Goal: Task Accomplishment & Management: Manage account settings

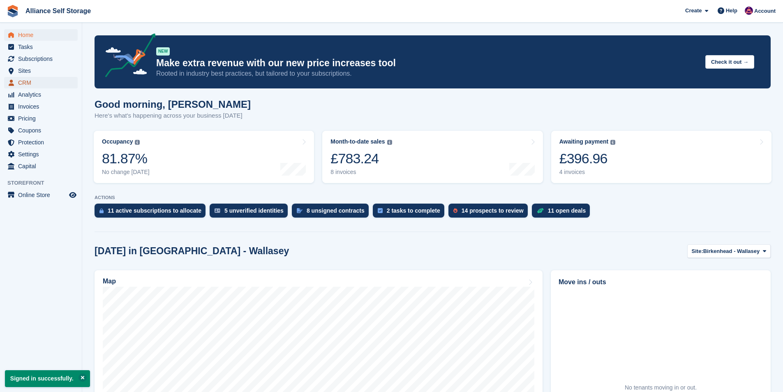
click at [31, 83] on span "CRM" at bounding box center [42, 83] width 49 height 12
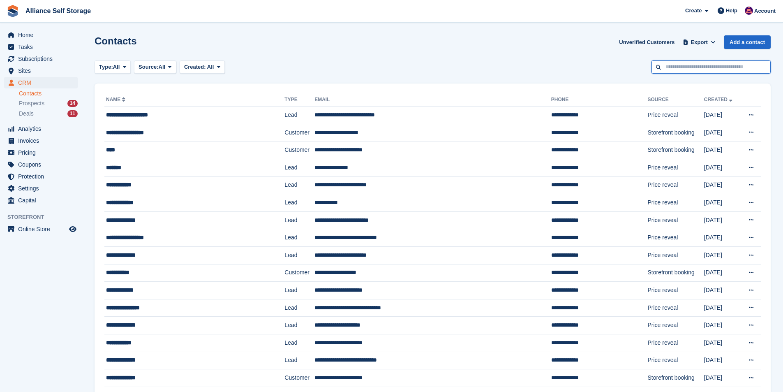
click at [706, 71] on input "text" at bounding box center [711, 67] width 119 height 14
type input "*"
type input "***"
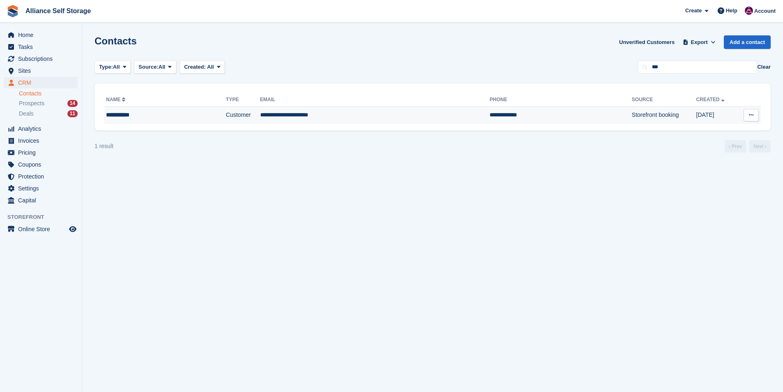
click at [131, 117] on div "**********" at bounding box center [149, 115] width 87 height 9
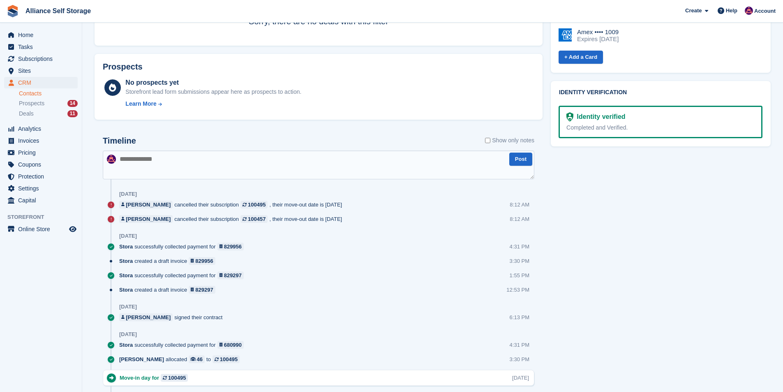
scroll to position [411, 0]
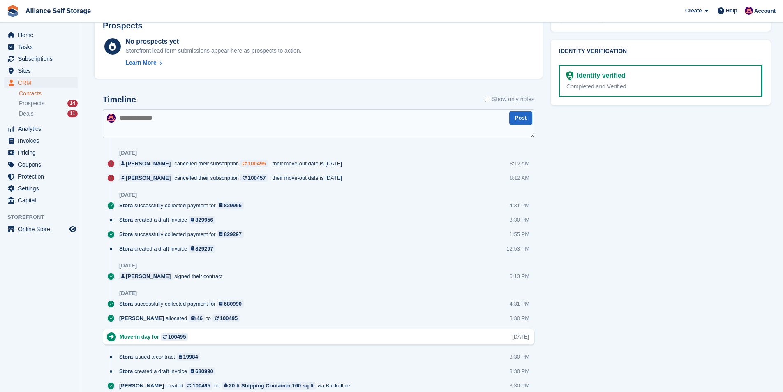
click at [248, 166] on div "100495" at bounding box center [257, 164] width 18 height 8
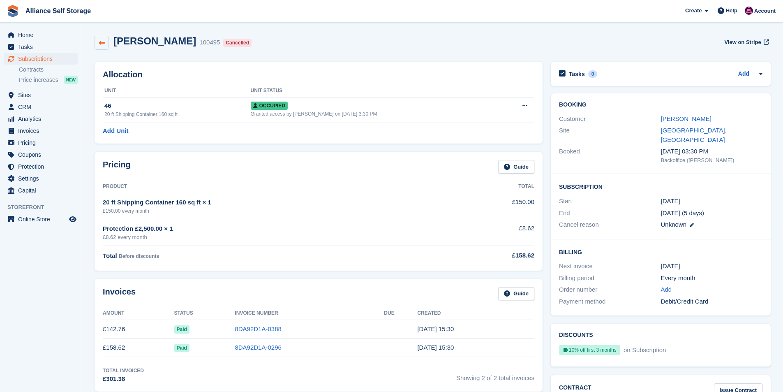
click at [102, 45] on icon at bounding box center [102, 43] width 6 height 6
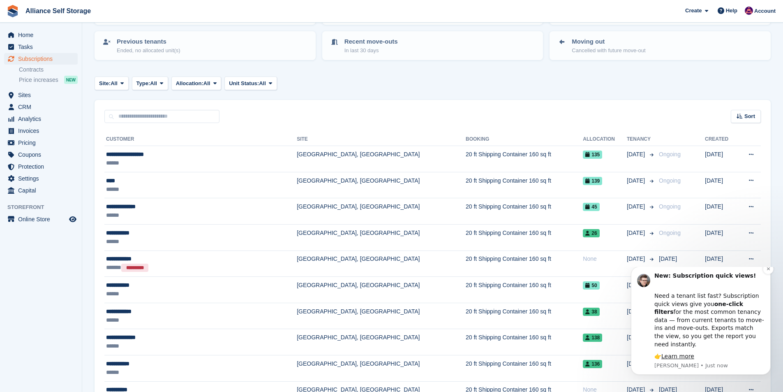
scroll to position [123, 0]
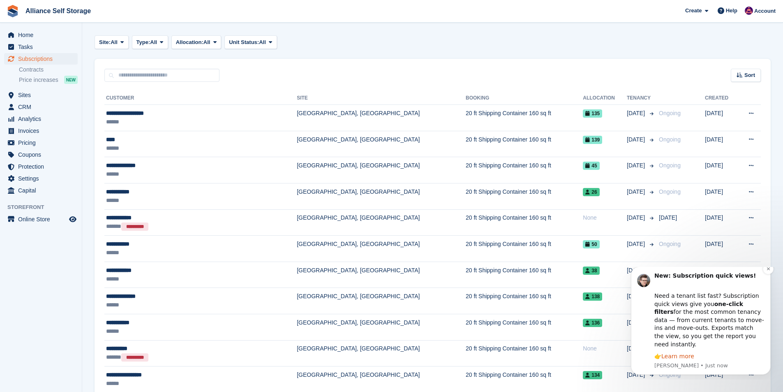
click at [678, 354] on link "Learn more" at bounding box center [678, 356] width 33 height 7
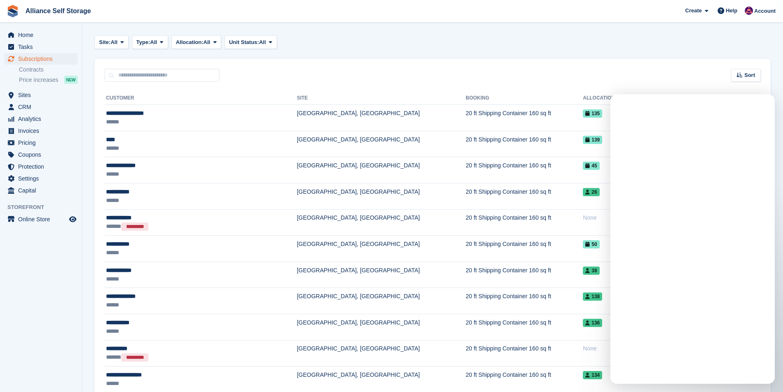
scroll to position [0, 0]
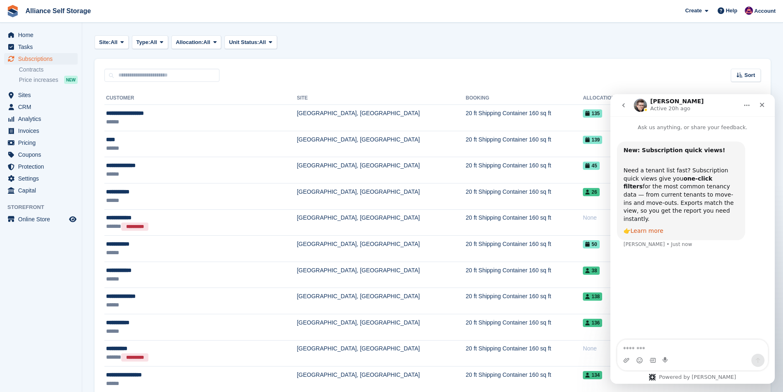
click at [645, 227] on link "Learn more" at bounding box center [647, 230] width 33 height 7
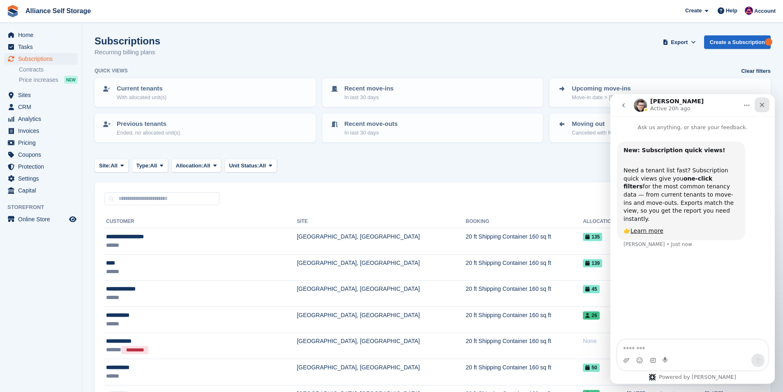
click at [767, 107] on div "Close" at bounding box center [762, 104] width 15 height 15
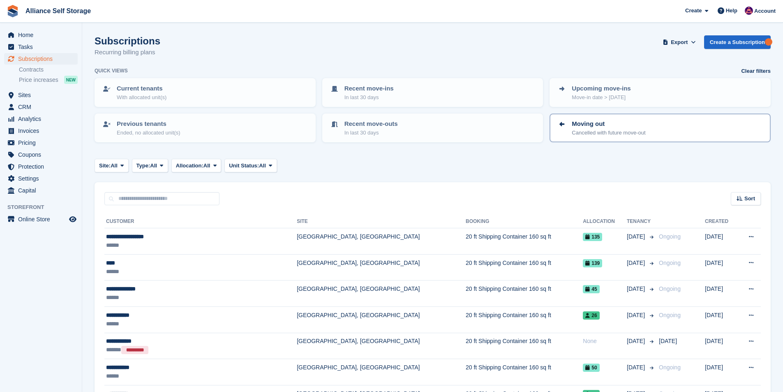
click at [604, 121] on p "Moving out" at bounding box center [609, 123] width 74 height 9
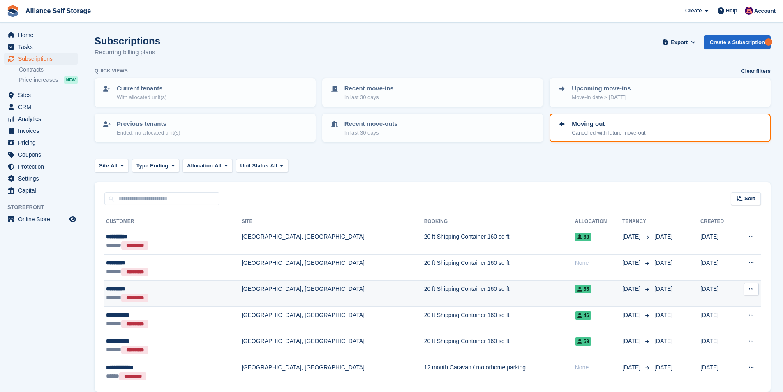
scroll to position [34, 0]
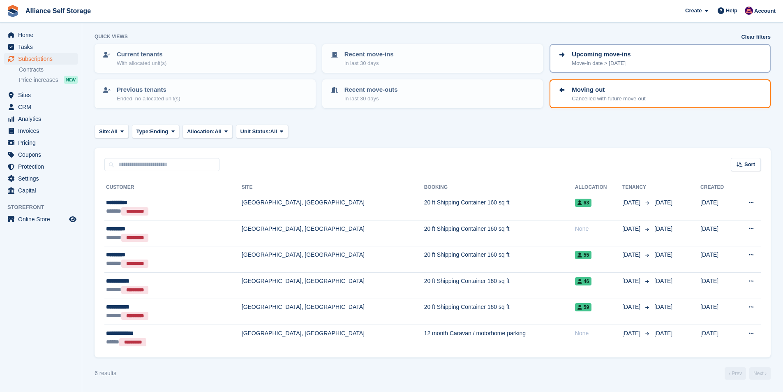
click at [658, 65] on div "Upcoming move-ins Move-in date > today" at bounding box center [660, 58] width 206 height 17
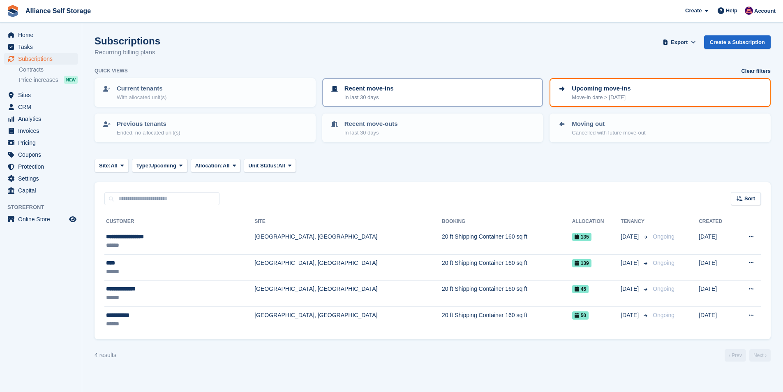
click at [389, 97] on p "In last 30 days" at bounding box center [369, 97] width 49 height 8
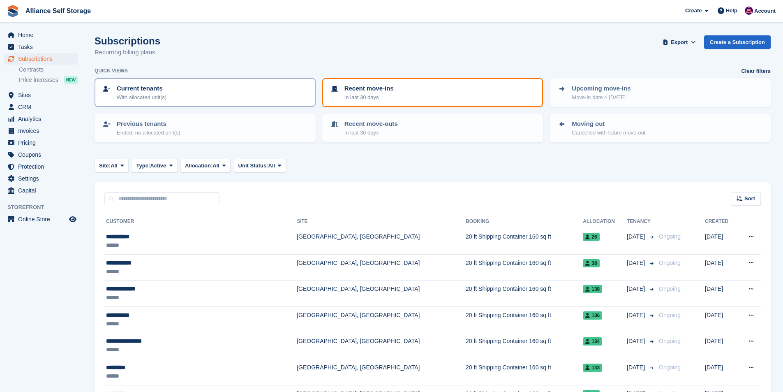
click at [234, 100] on div "Current tenants With allocated unit(s)" at bounding box center [205, 92] width 206 height 17
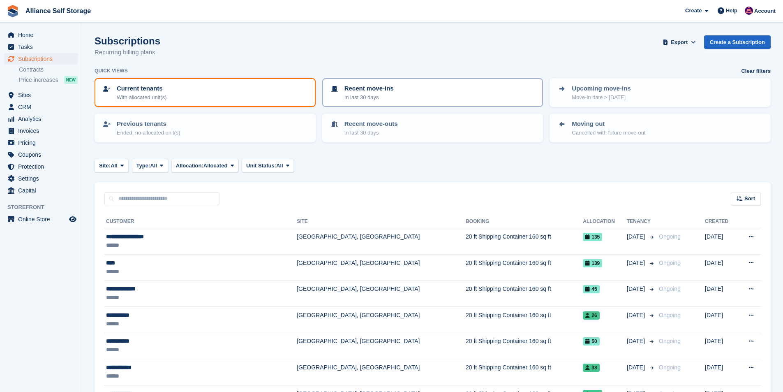
click at [389, 95] on p "In last 30 days" at bounding box center [369, 97] width 49 height 8
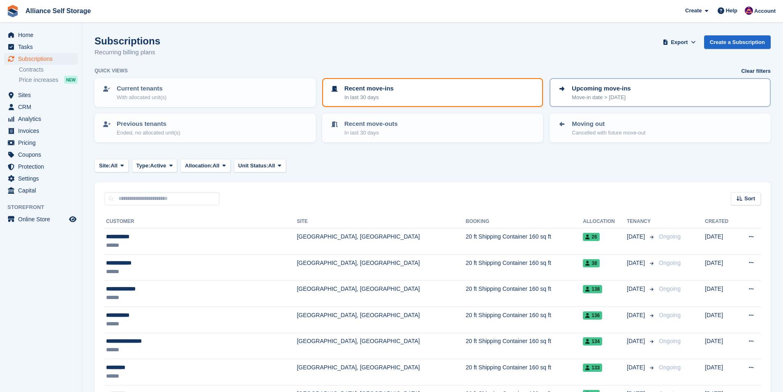
click at [640, 94] on div "Upcoming move-ins Move-in date > today" at bounding box center [660, 92] width 206 height 17
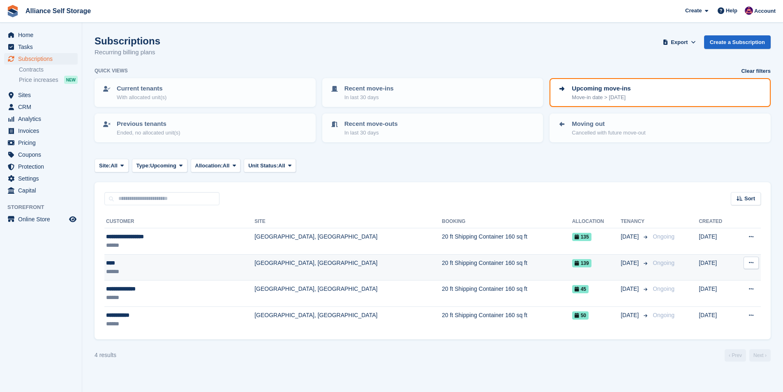
click at [107, 264] on div "****" at bounding box center [154, 263] width 97 height 9
